Goal: Task Accomplishment & Management: Manage account settings

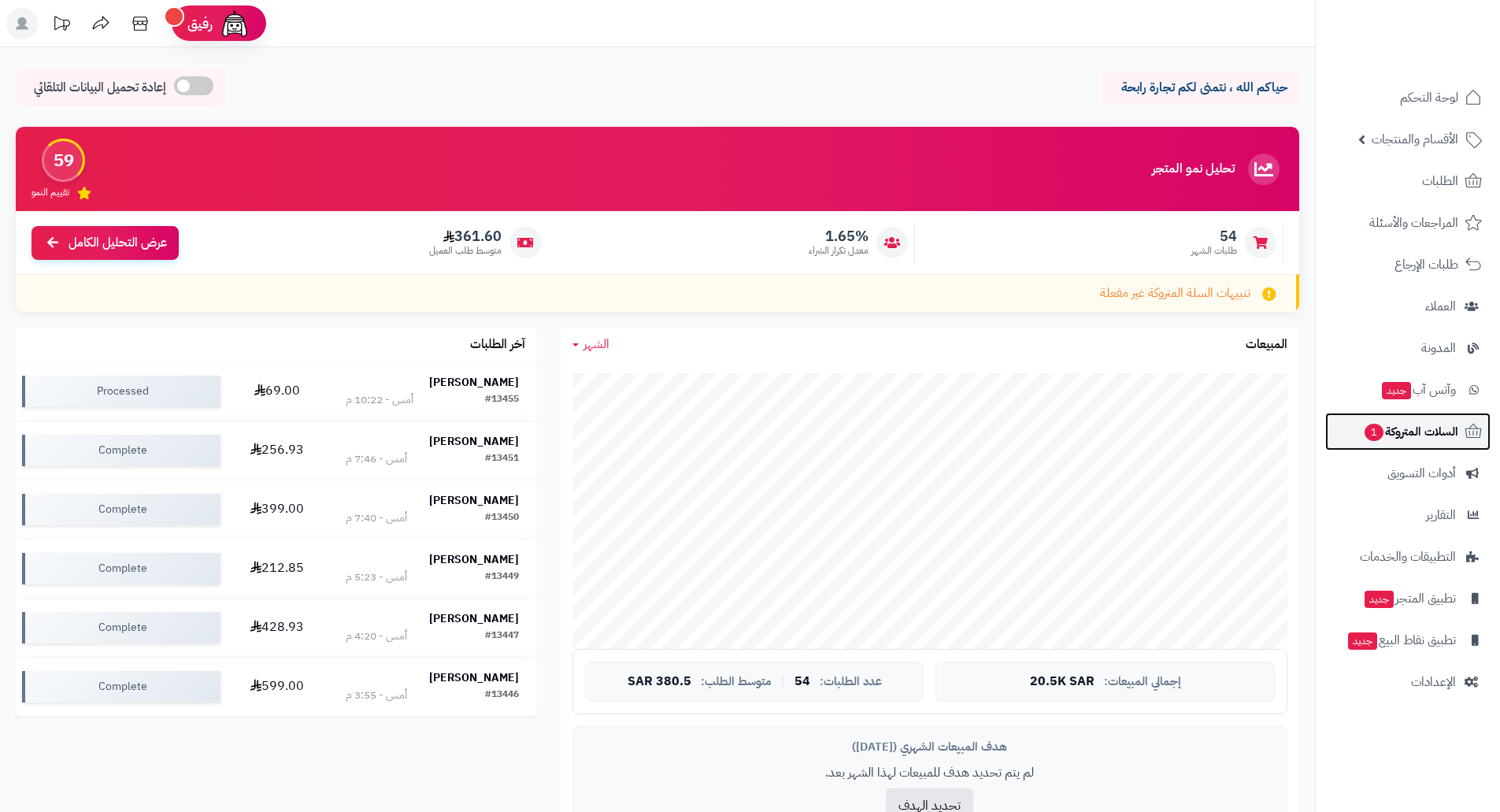
click at [1412, 427] on span "السلات المتروكة 1" at bounding box center [1410, 431] width 95 height 22
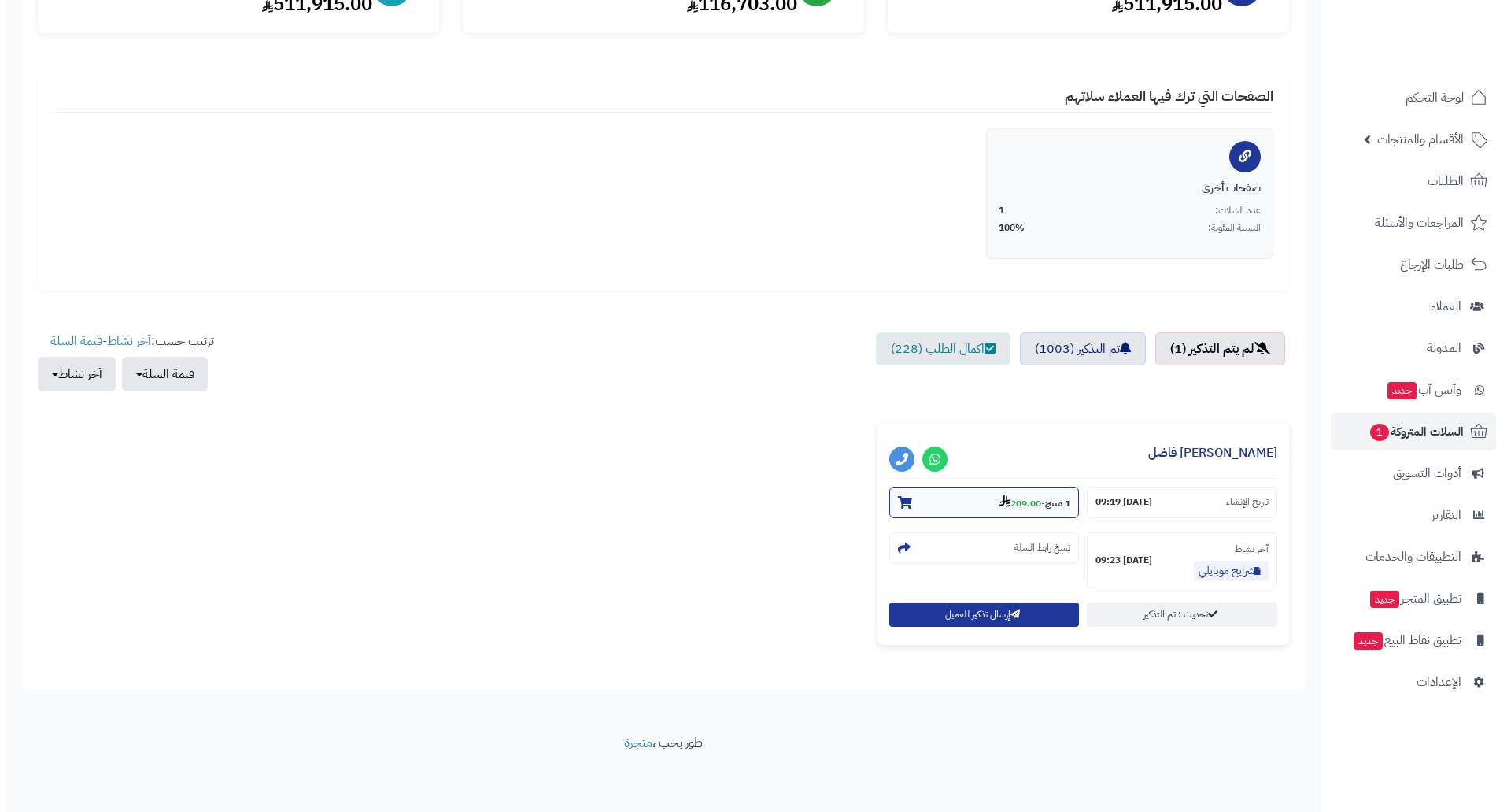
scroll to position [245, 0]
click at [1014, 506] on strong "209.00" at bounding box center [1015, 503] width 42 height 14
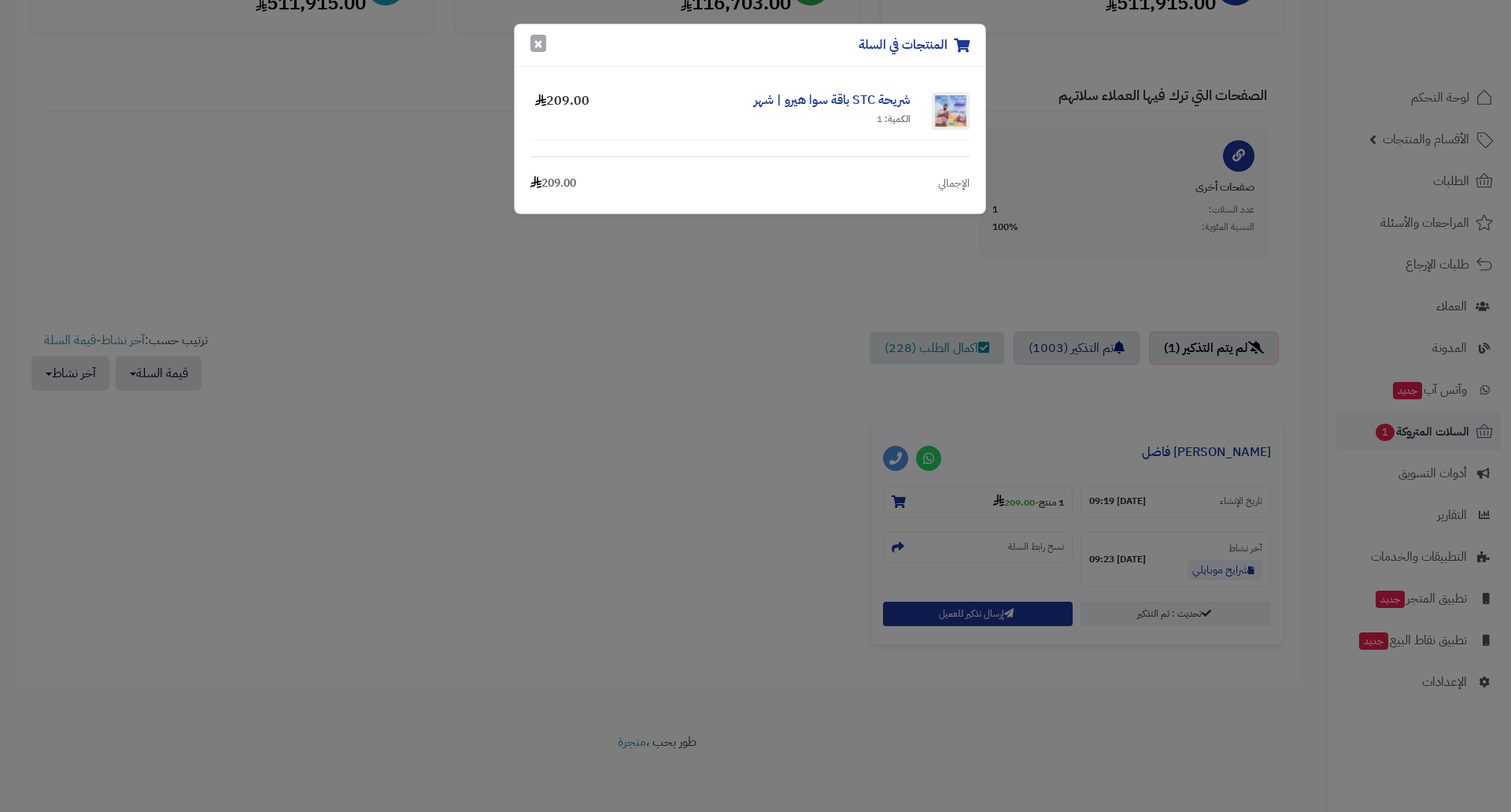
click at [537, 44] on button "×" at bounding box center [538, 42] width 15 height 17
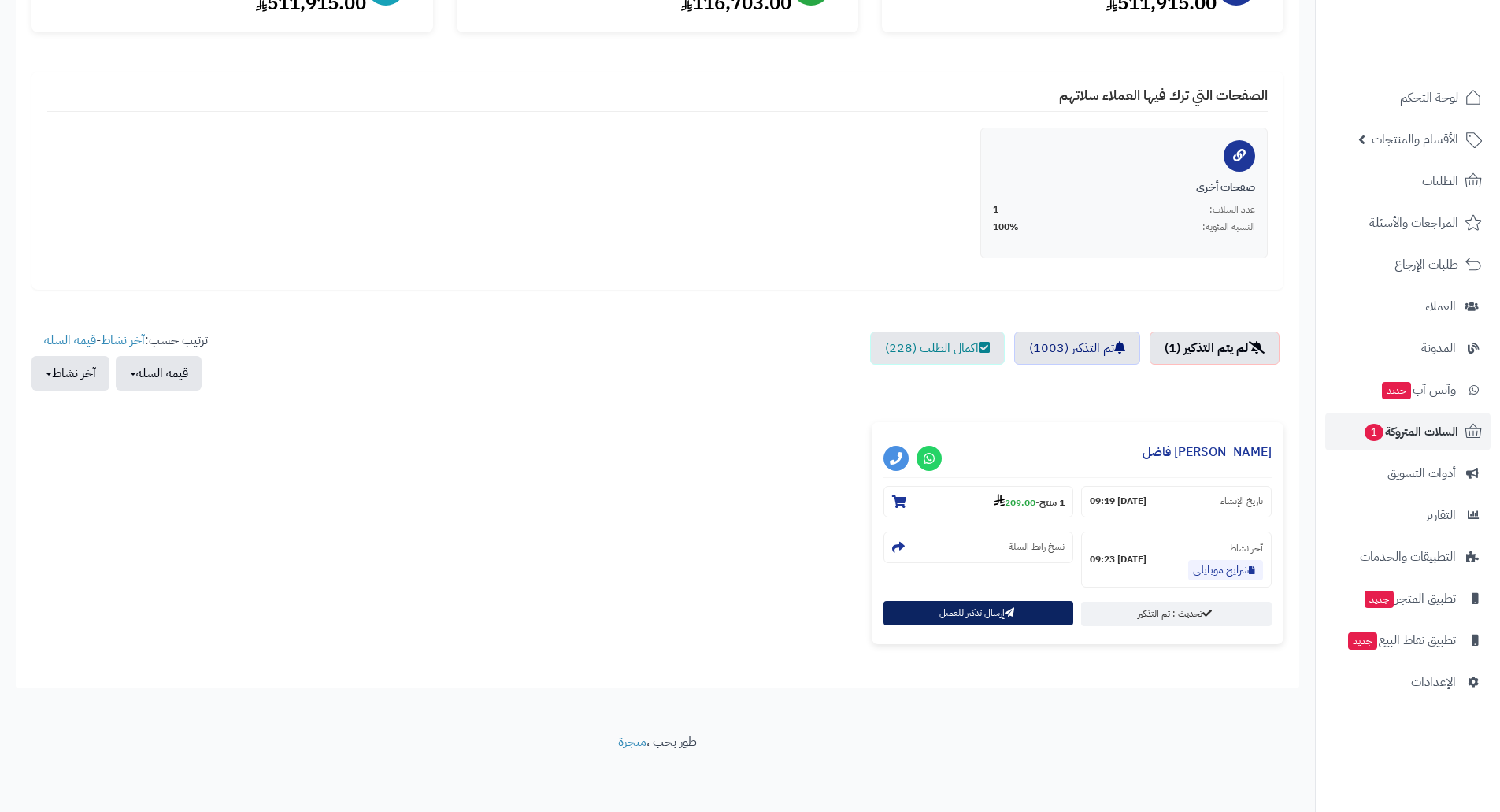
click at [980, 606] on button "إرسال تذكير للعميل" at bounding box center [979, 612] width 191 height 24
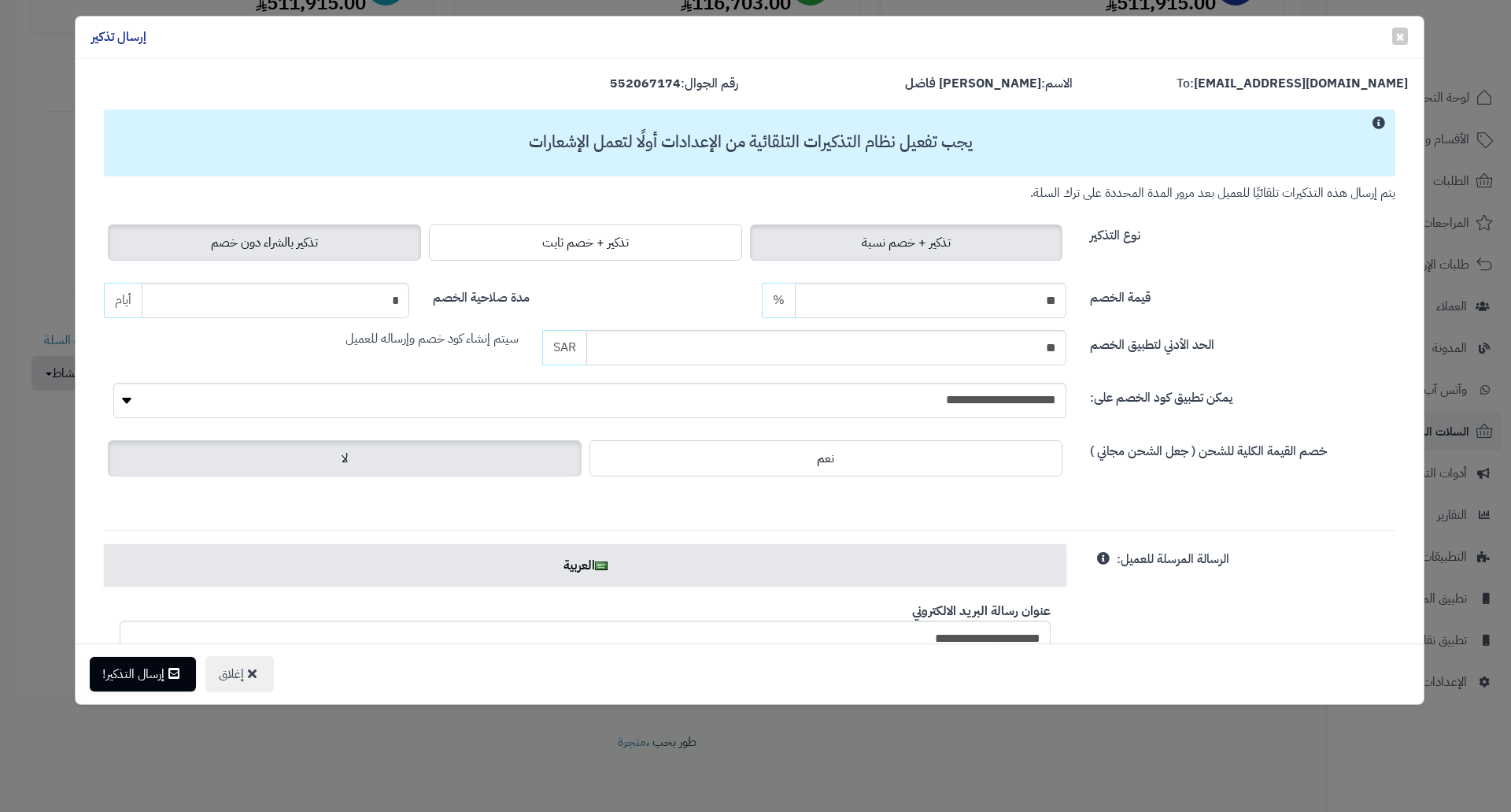
click at [292, 233] on span "تذكير بالشراء دون خصم" at bounding box center [264, 242] width 107 height 19
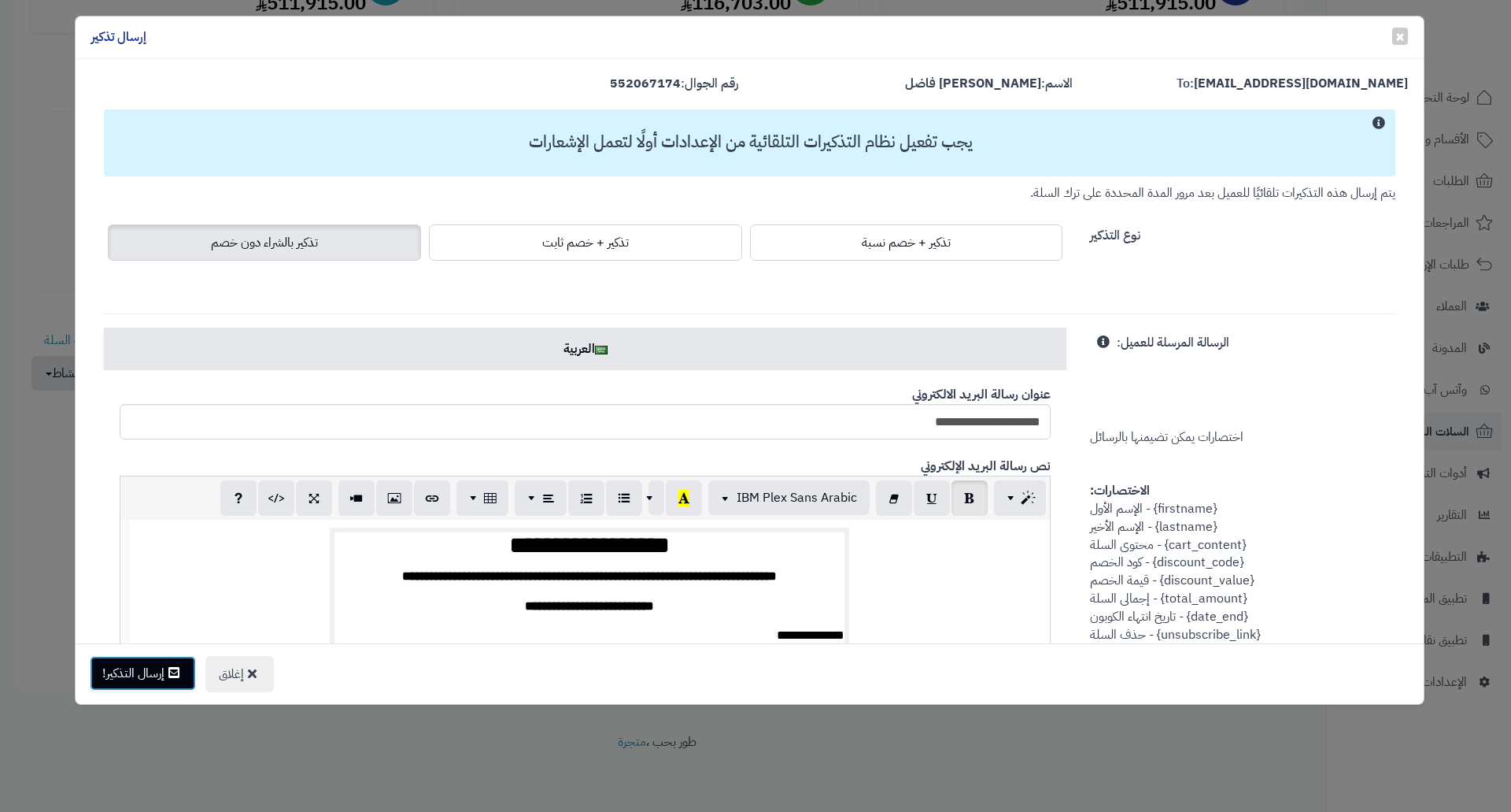
click at [118, 674] on button "إرسال التذكير!" at bounding box center [143, 673] width 107 height 34
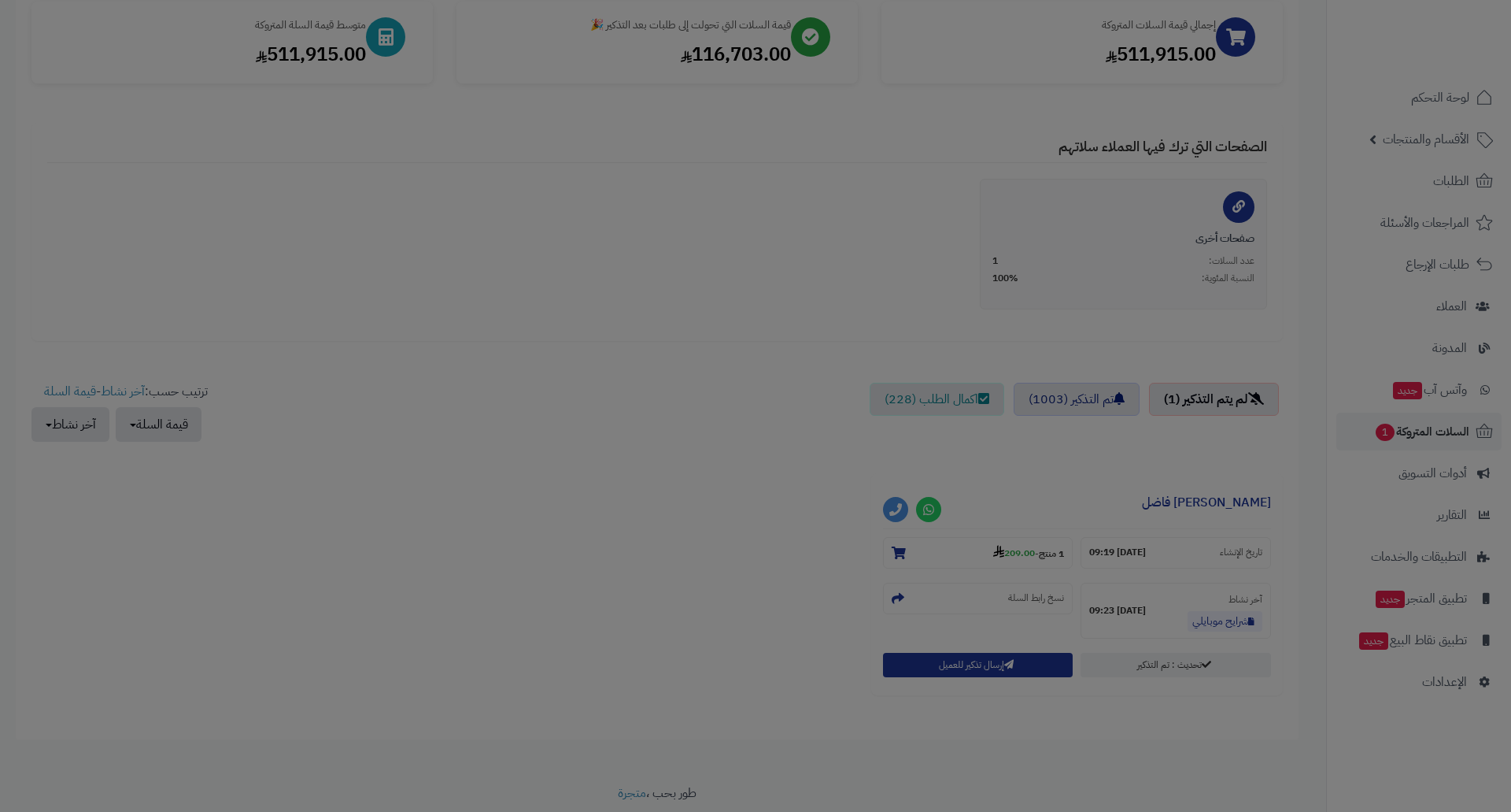
scroll to position [296, 0]
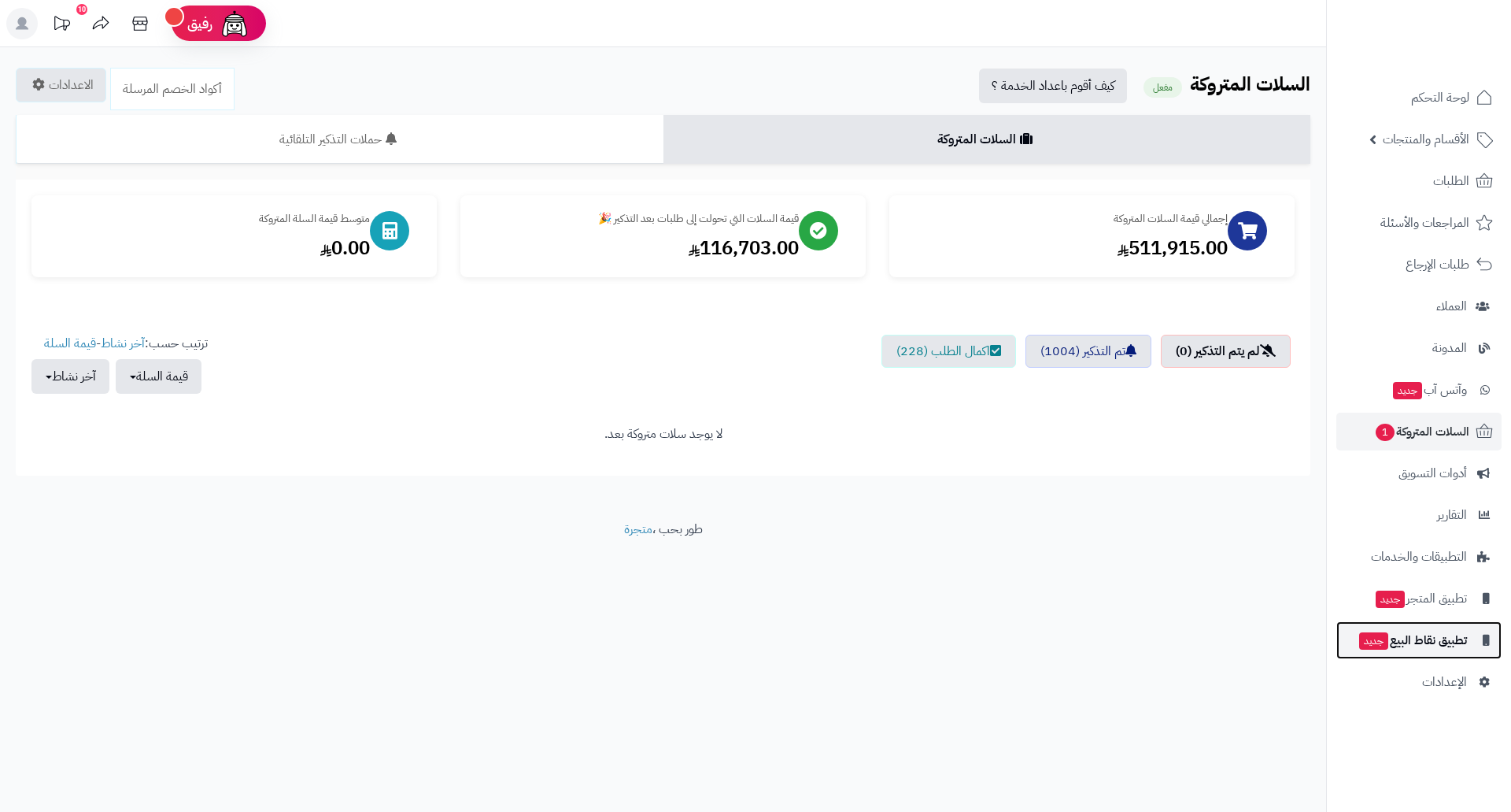
click at [1408, 642] on span "تطبيق نقاط البيع جديد" at bounding box center [1412, 640] width 109 height 22
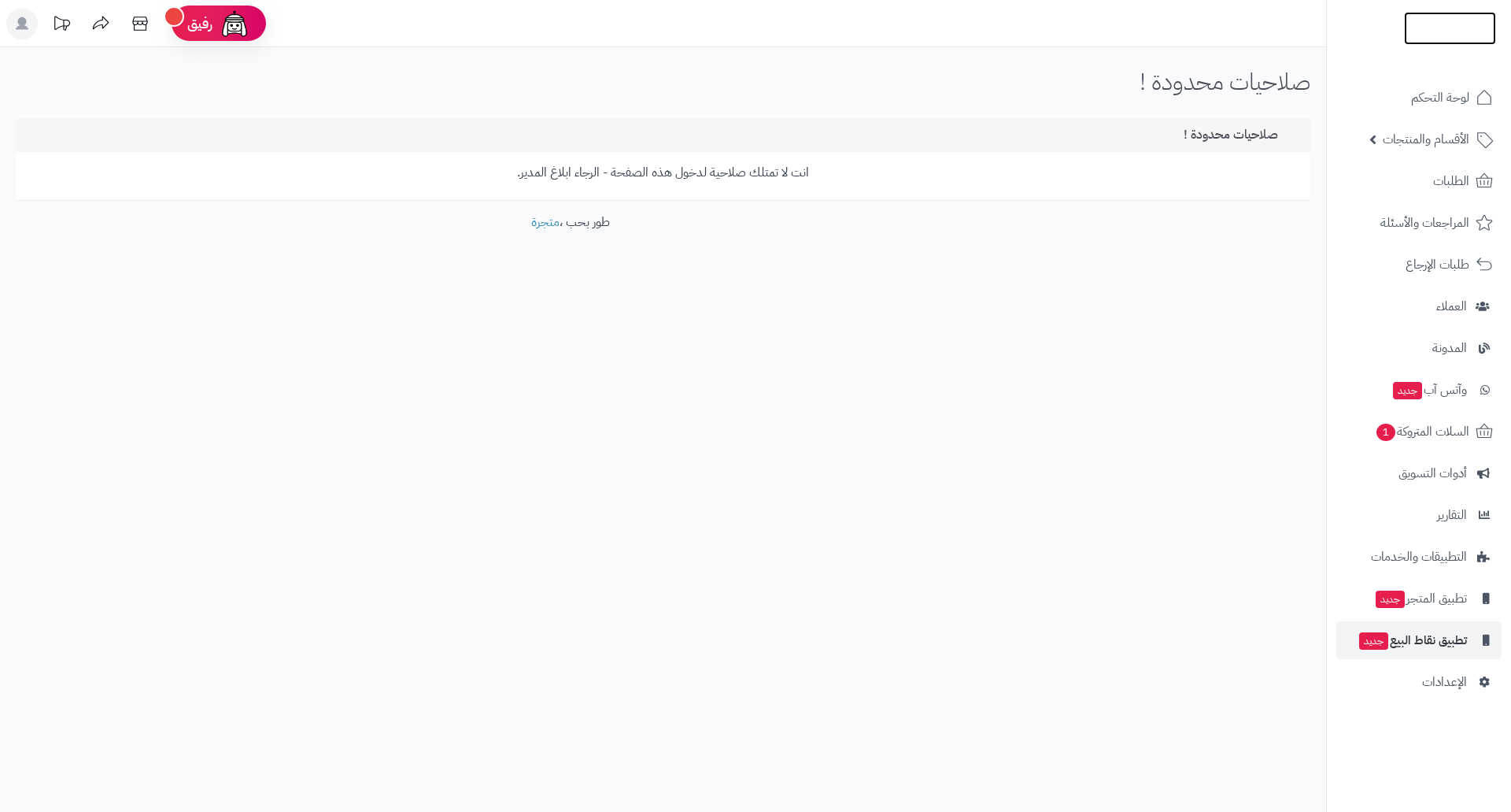
click at [1437, 24] on img at bounding box center [1450, 28] width 92 height 33
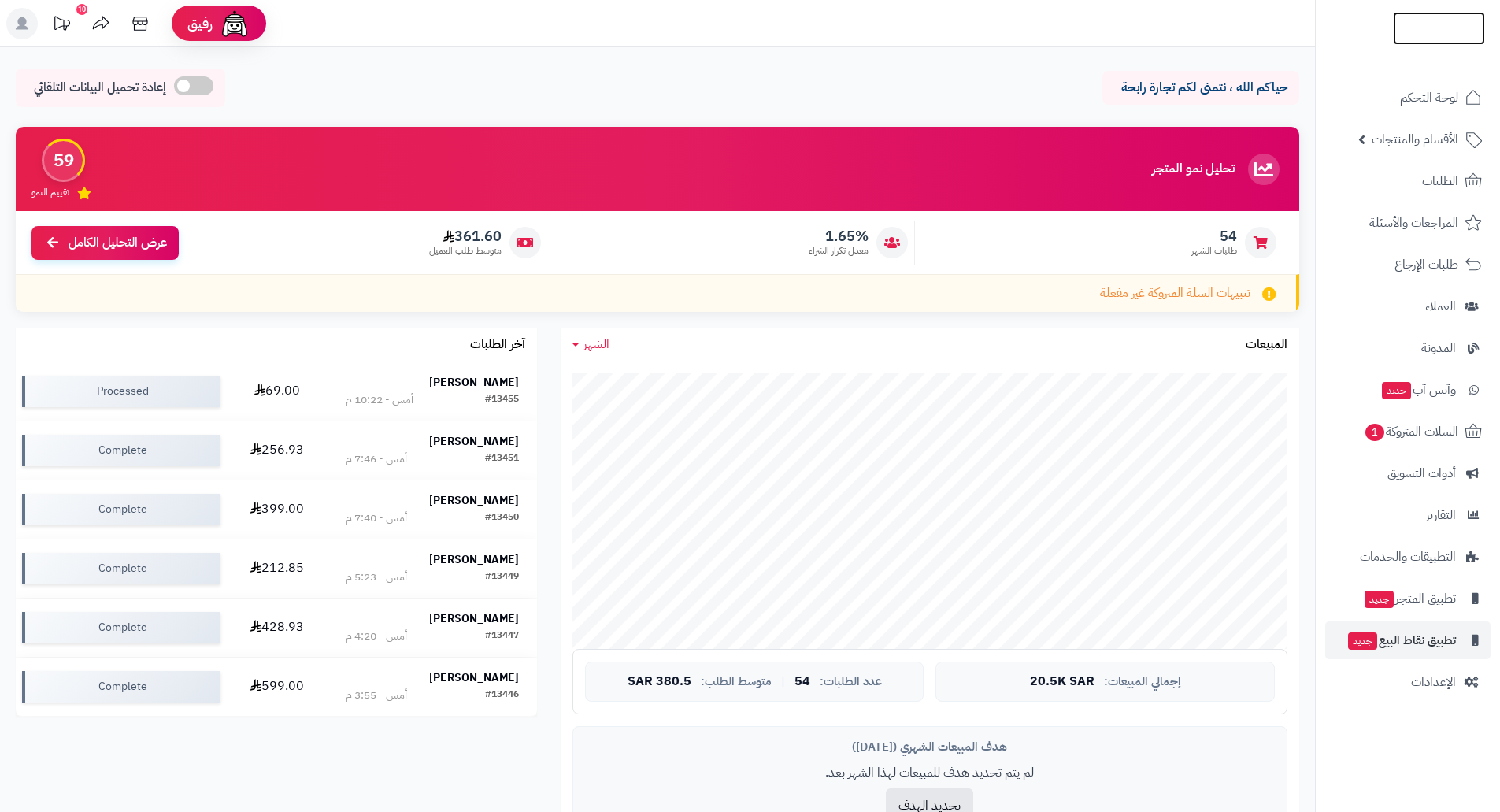
click at [1435, 18] on img at bounding box center [1439, 32] width 92 height 33
